Goal: Find specific page/section: Find specific page/section

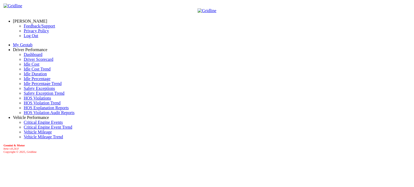
click at [28, 81] on link "Idle Percentage" at bounding box center [37, 79] width 27 height 5
click at [42, 81] on link "Idle Percentage" at bounding box center [37, 79] width 27 height 5
click at [24, 81] on link "Idle Percentage" at bounding box center [37, 79] width 27 height 5
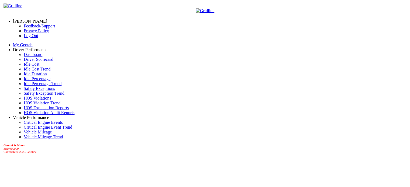
scroll to position [17, 0]
